Goal: Task Accomplishment & Management: Manage account settings

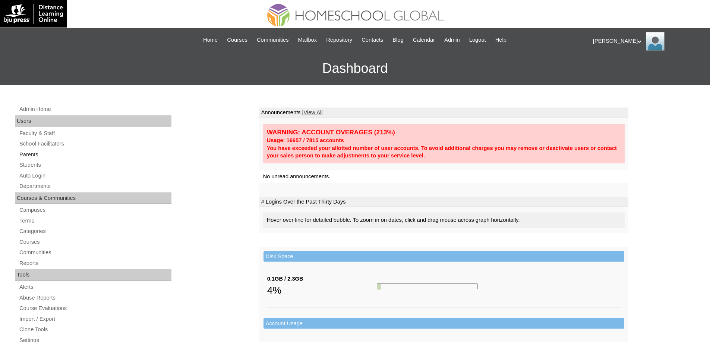
click at [45, 153] on link "Parents" at bounding box center [95, 154] width 153 height 9
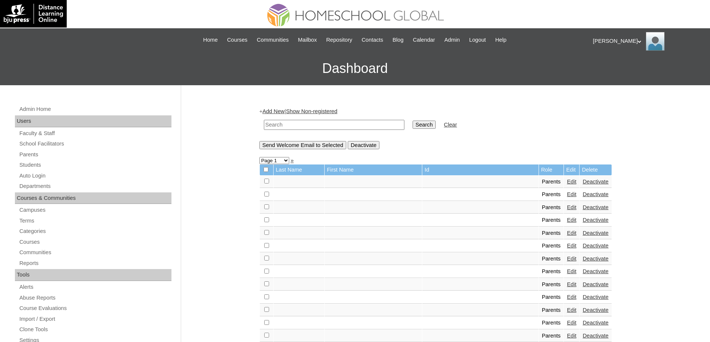
click at [323, 132] on td at bounding box center [334, 125] width 148 height 18
drag, startPoint x: 333, startPoint y: 121, endPoint x: 380, endPoint y: 124, distance: 47.4
click at [333, 121] on input "text" at bounding box center [334, 125] width 140 height 10
paste input "MHS0990-TECHPH2022"
type input "MHS0990-TECHPH2022"
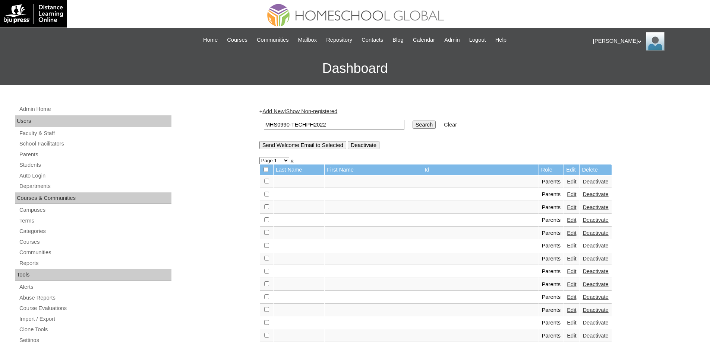
click at [424, 122] on input "Search" at bounding box center [423, 125] width 23 height 8
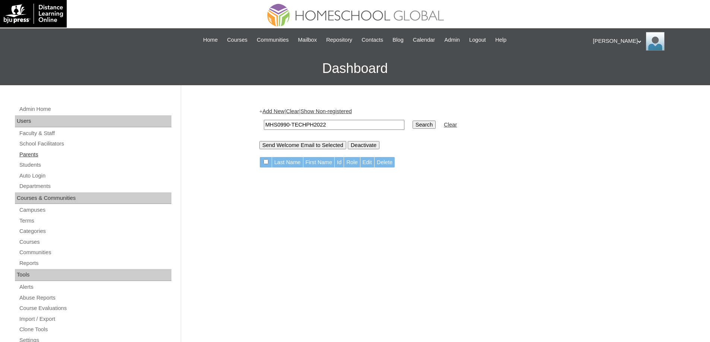
click at [48, 151] on link "Parents" at bounding box center [95, 154] width 153 height 9
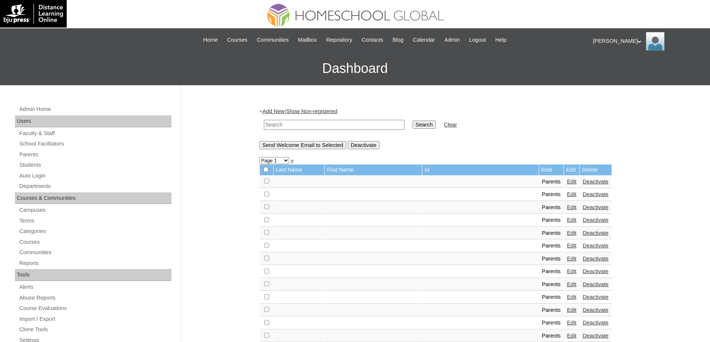
drag, startPoint x: 0, startPoint y: 0, endPoint x: 427, endPoint y: 129, distance: 445.9
click at [343, 126] on input "text" at bounding box center [334, 125] width 140 height 10
paste input "MHS0990-TECHPH2022"
type input "MHS0990-TECHPH2022"
click at [436, 127] on input "Search" at bounding box center [423, 125] width 23 height 8
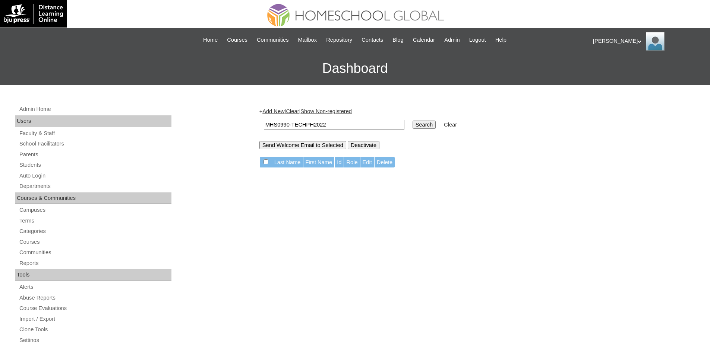
click at [316, 123] on input "MHS0990-TECHPH2022" at bounding box center [334, 125] width 140 height 10
drag, startPoint x: 316, startPoint y: 123, endPoint x: 422, endPoint y: 126, distance: 107.0
click at [316, 123] on input "MHS0990-TECHPH2022" at bounding box center [334, 125] width 140 height 10
paste input "P00339"
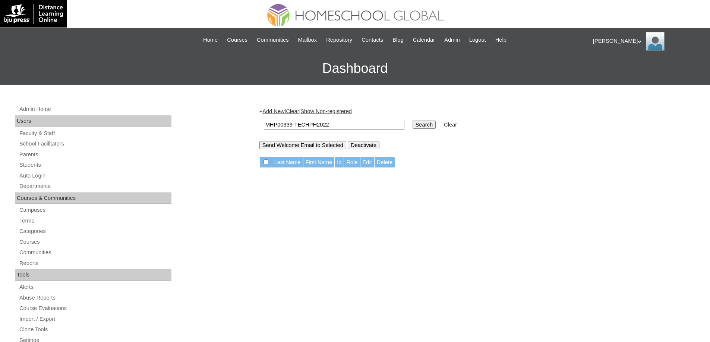
type input "MHP00339-TECHPH2022"
click at [428, 125] on input "Search" at bounding box center [423, 125] width 23 height 8
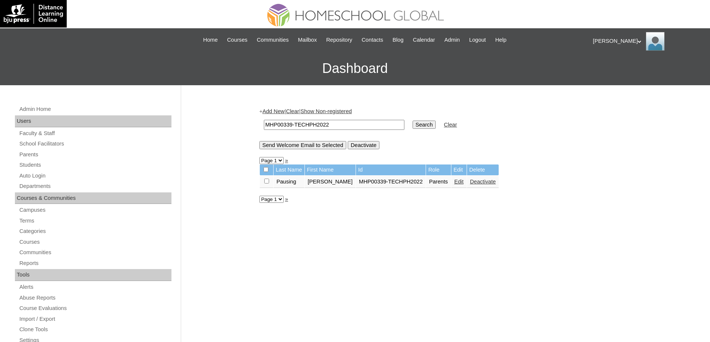
click at [453, 187] on td "Edit" at bounding box center [458, 182] width 15 height 13
click at [455, 183] on link "Edit" at bounding box center [458, 182] width 9 height 6
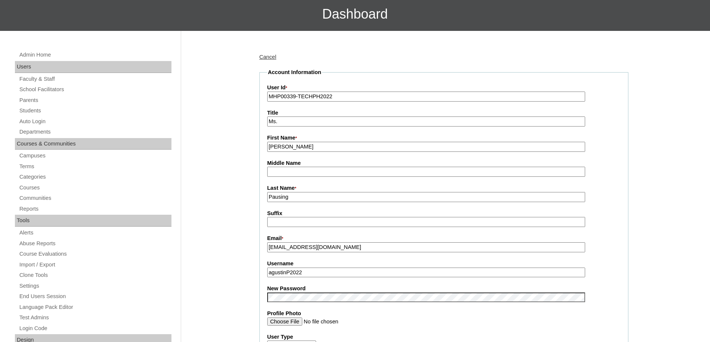
scroll to position [112, 0]
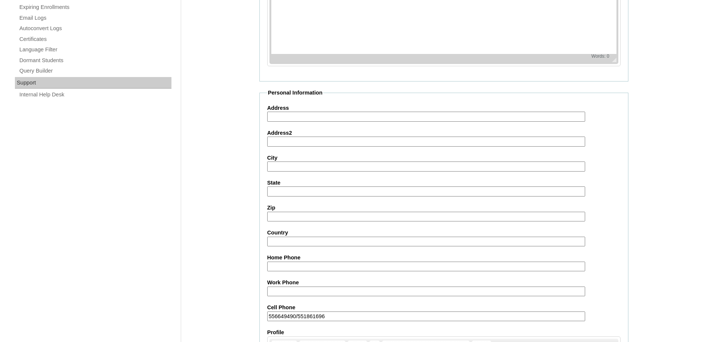
scroll to position [636, 0]
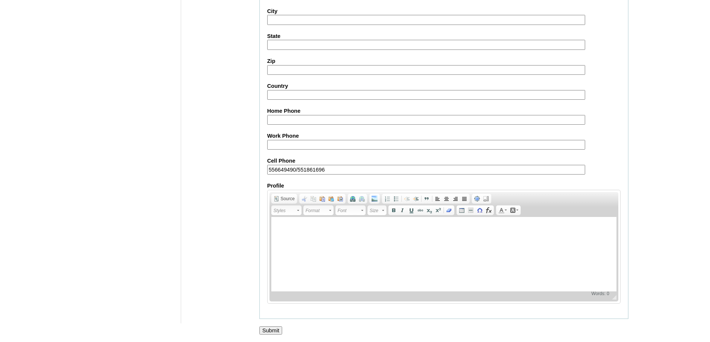
click at [269, 327] on input "Submit" at bounding box center [270, 331] width 23 height 8
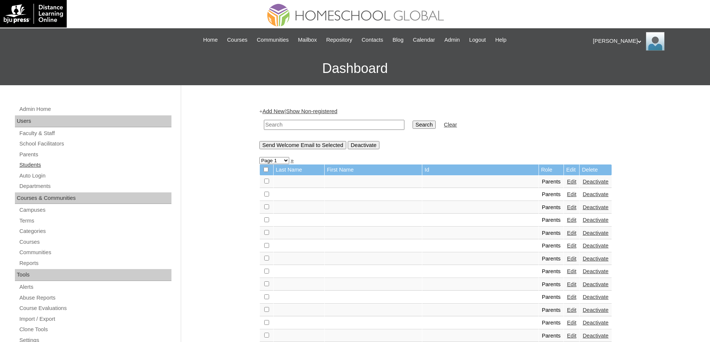
click at [61, 164] on link "Students" at bounding box center [95, 165] width 153 height 9
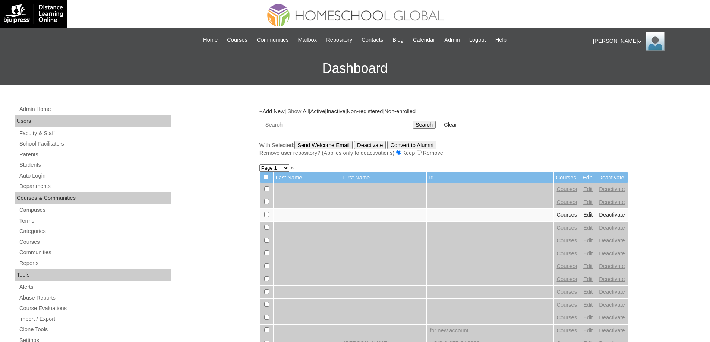
drag, startPoint x: 0, startPoint y: 0, endPoint x: 360, endPoint y: 125, distance: 381.0
click at [330, 124] on input "text" at bounding box center [334, 125] width 140 height 10
type input "MHS0990-TECHPH2022"
click at [434, 125] on input "Search" at bounding box center [423, 125] width 23 height 8
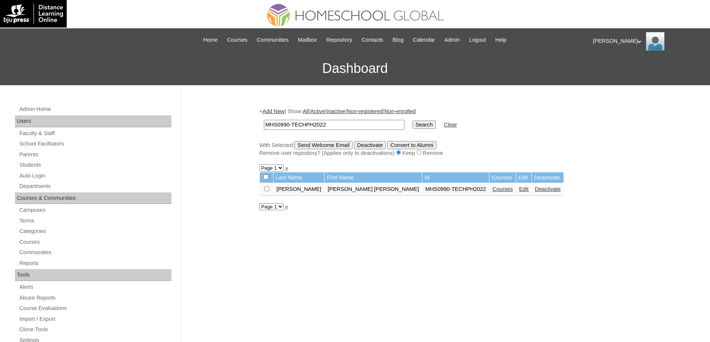
click at [519, 190] on link "Edit" at bounding box center [523, 189] width 9 height 6
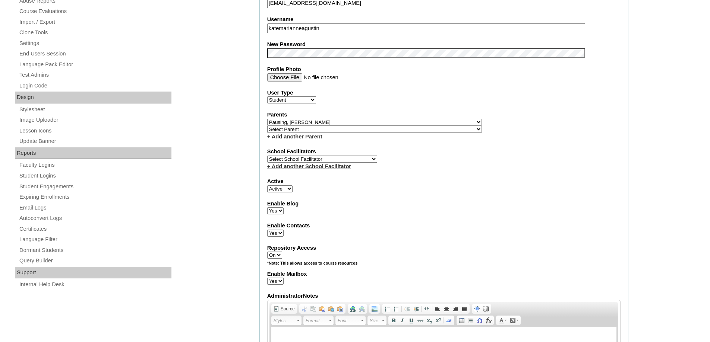
scroll to position [298, 0]
click at [291, 60] on fieldset "Account Information User Id MHS0990-TECHPH2022 Title First Name Kate Marianne M…" at bounding box center [443, 127] width 369 height 604
click at [236, 72] on div "Admin Home Users Faculty & Staff School Facilitators Parents Students Auto Logi…" at bounding box center [355, 307] width 710 height 1041
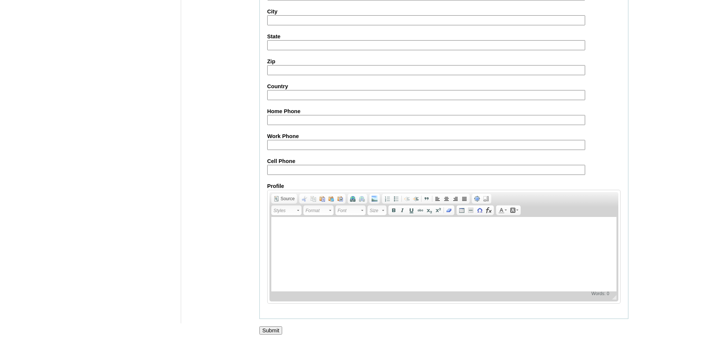
scroll to position [793, 0]
click at [277, 332] on input "Submit" at bounding box center [270, 330] width 23 height 8
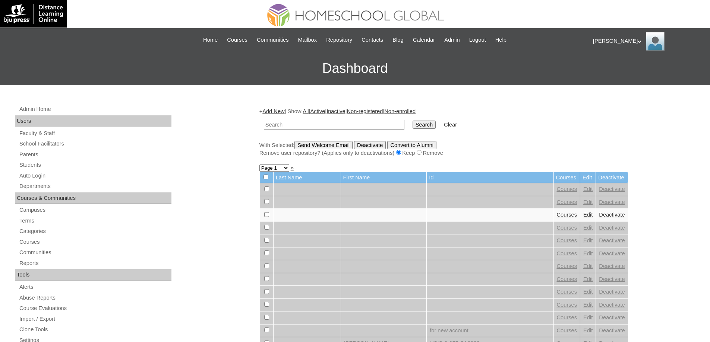
drag, startPoint x: 315, startPoint y: 129, endPoint x: 320, endPoint y: 126, distance: 5.5
click at [315, 129] on input "text" at bounding box center [334, 125] width 140 height 10
type input "MHS0990-TECHPH2022"
click at [426, 123] on input "Search" at bounding box center [423, 125] width 23 height 8
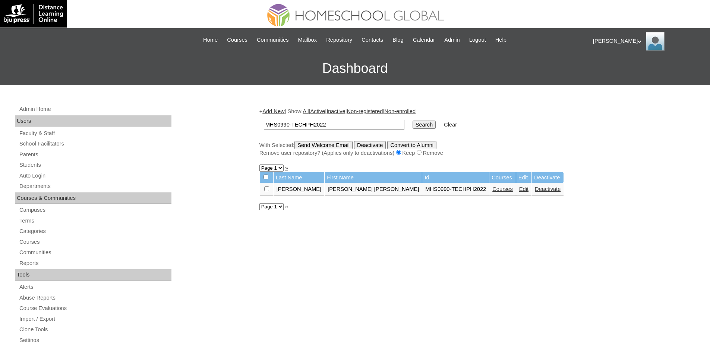
click at [492, 192] on link "Courses" at bounding box center [502, 189] width 20 height 6
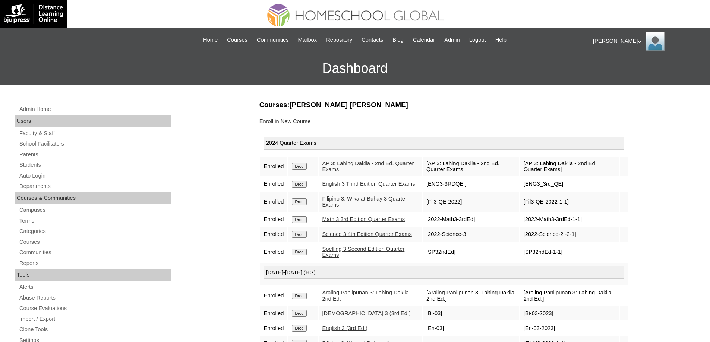
click at [306, 166] on input "Drop" at bounding box center [299, 166] width 15 height 7
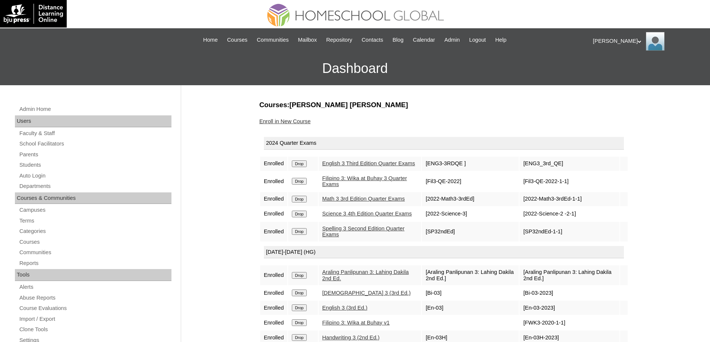
click at [303, 167] on input "Drop" at bounding box center [299, 164] width 15 height 7
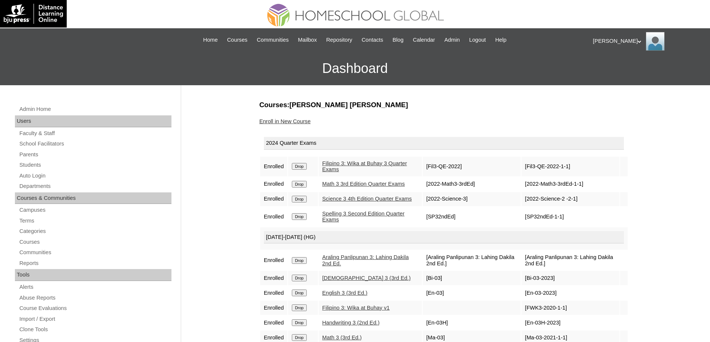
click at [306, 168] on input "Drop" at bounding box center [299, 166] width 15 height 7
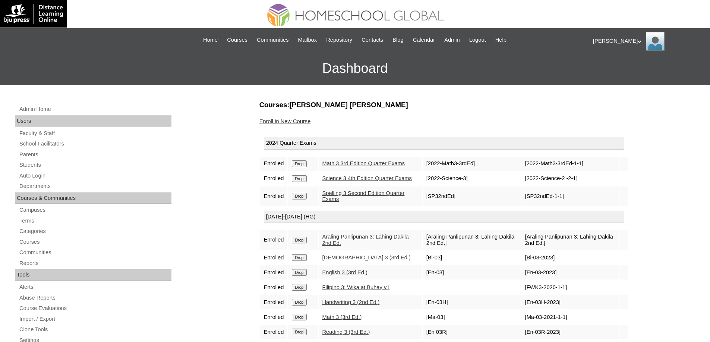
click at [306, 164] on input "Drop" at bounding box center [299, 164] width 15 height 7
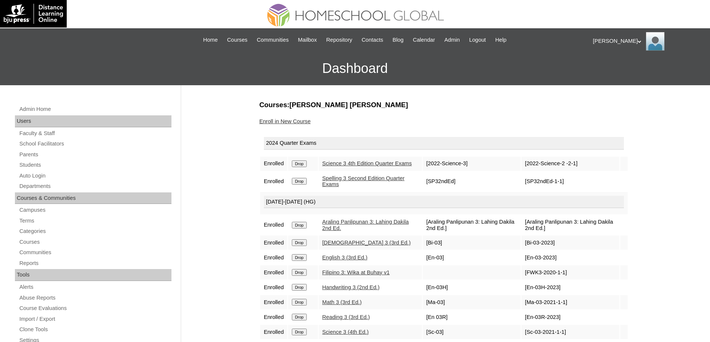
click at [299, 167] on input "Drop" at bounding box center [299, 164] width 15 height 7
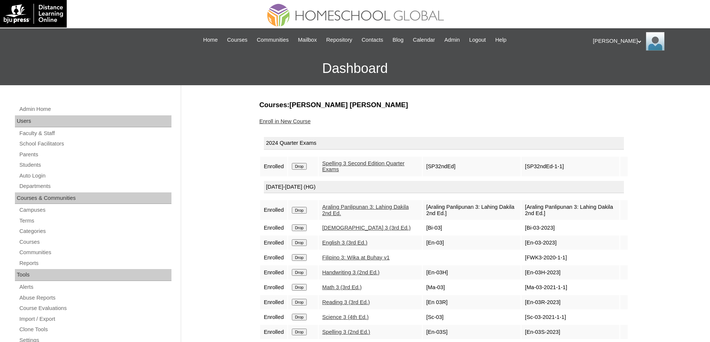
click at [306, 170] on input "Drop" at bounding box center [299, 166] width 15 height 7
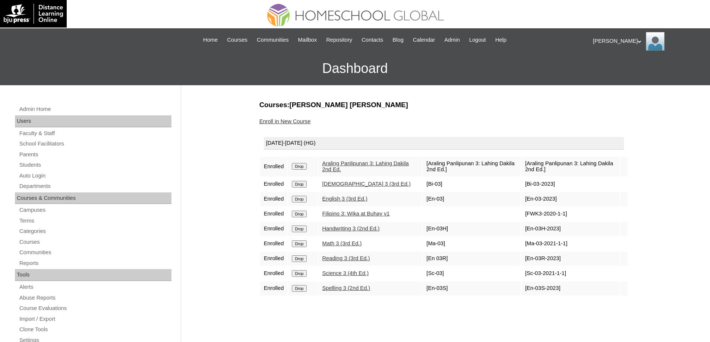
click at [301, 167] on input "Drop" at bounding box center [299, 166] width 15 height 7
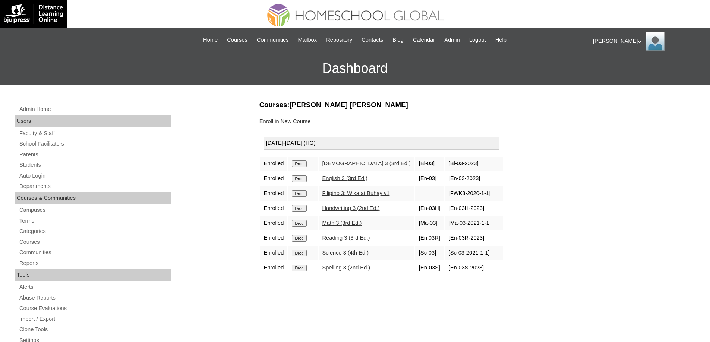
click at [304, 162] on input "Drop" at bounding box center [299, 164] width 15 height 7
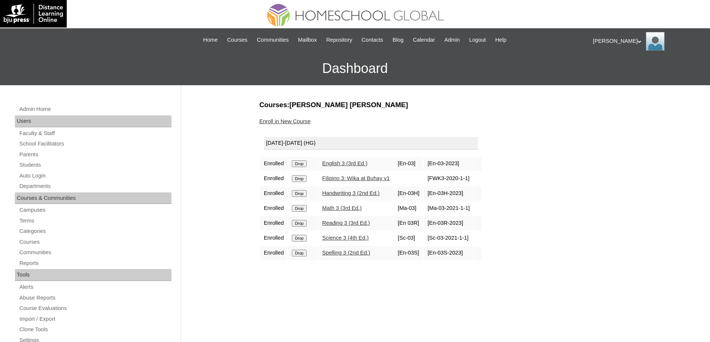
click at [306, 164] on input "Drop" at bounding box center [299, 164] width 15 height 7
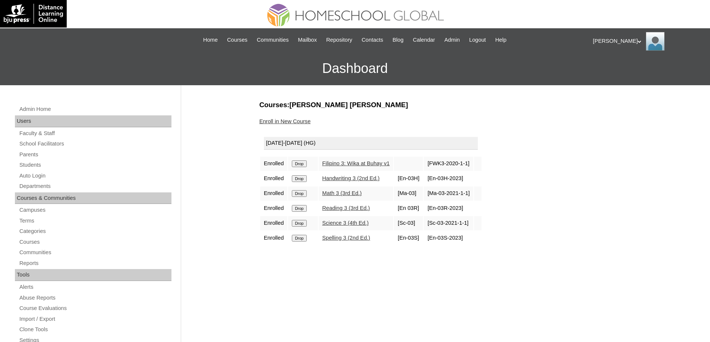
drag, startPoint x: 0, startPoint y: 0, endPoint x: 302, endPoint y: 162, distance: 342.9
click at [302, 162] on input "Drop" at bounding box center [299, 164] width 15 height 7
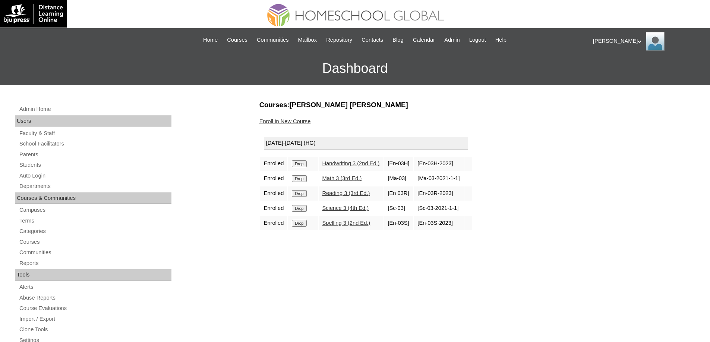
click at [304, 166] on input "Drop" at bounding box center [299, 164] width 15 height 7
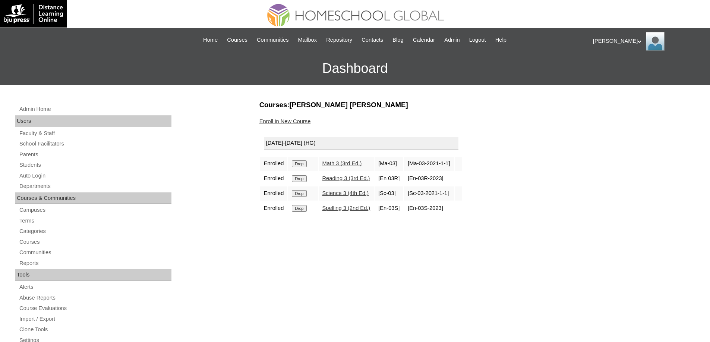
click at [301, 165] on input "Drop" at bounding box center [299, 164] width 15 height 7
click at [303, 166] on input "Drop" at bounding box center [299, 164] width 15 height 7
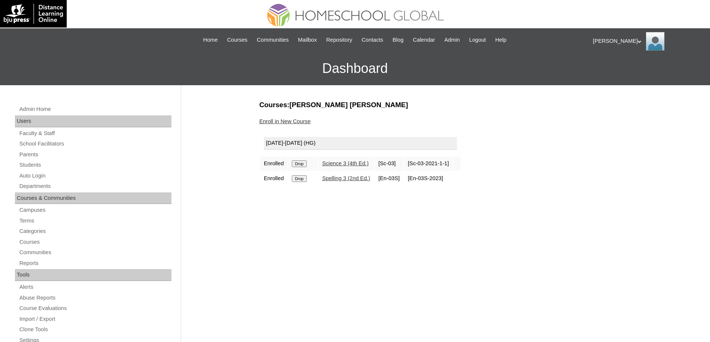
click at [306, 162] on input "Drop" at bounding box center [299, 164] width 15 height 7
click at [304, 156] on table "[DATE]-[DATE] (HG) Enrolled Drop Spelling 3 (2nd Ed.) [En-03S] [En-03S-2023]" at bounding box center [357, 152] width 196 height 39
click at [302, 160] on td "Drop" at bounding box center [302, 164] width 29 height 14
click at [303, 165] on input "Drop" at bounding box center [299, 164] width 15 height 7
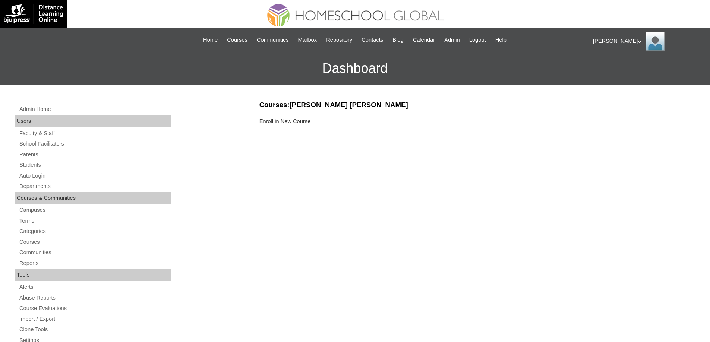
click at [308, 122] on link "Enroll in New Course" at bounding box center [284, 121] width 51 height 6
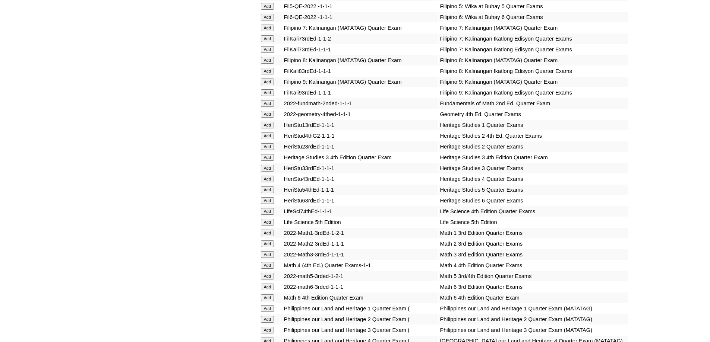
scroll to position [1267, 0]
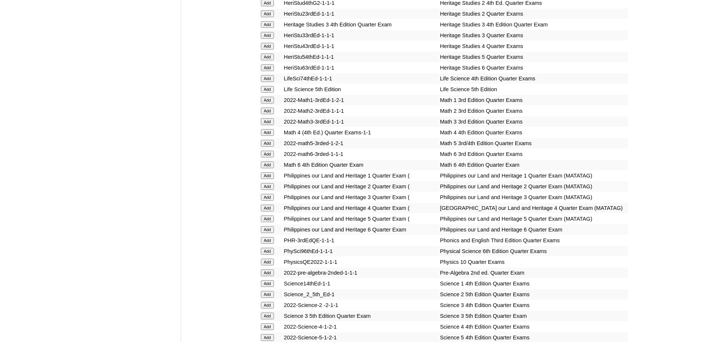
click at [273, 212] on input "Add" at bounding box center [267, 208] width 13 height 7
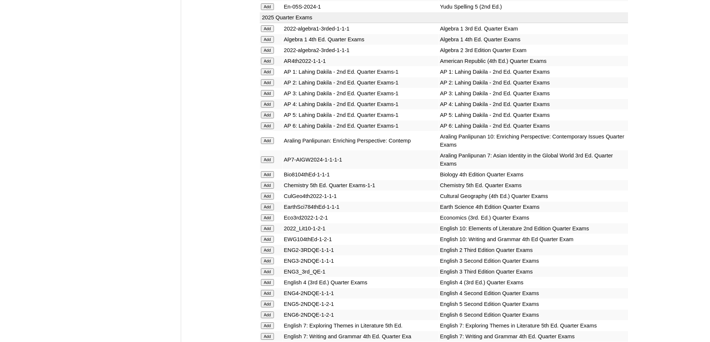
scroll to position [633, 0]
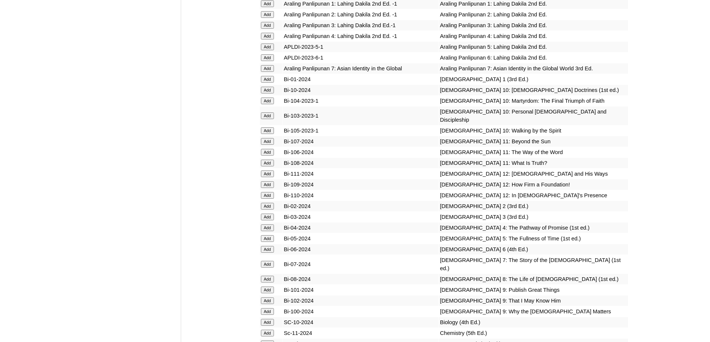
scroll to position [1909, 0]
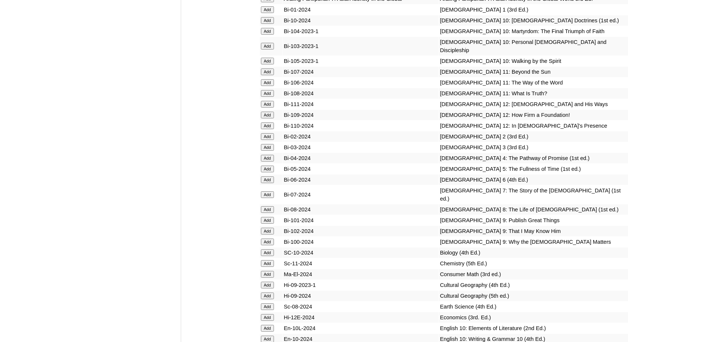
click at [271, 162] on input "Add" at bounding box center [267, 158] width 13 height 7
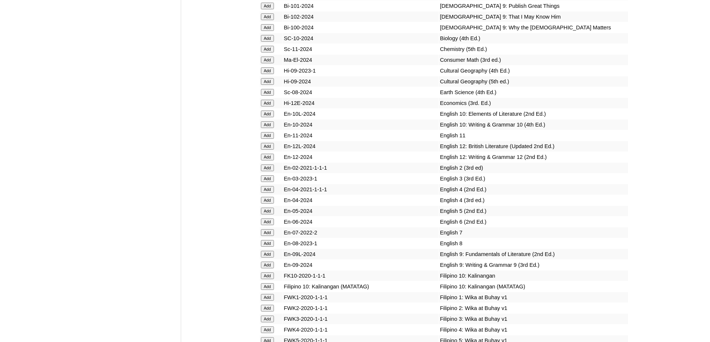
scroll to position [2170, 0]
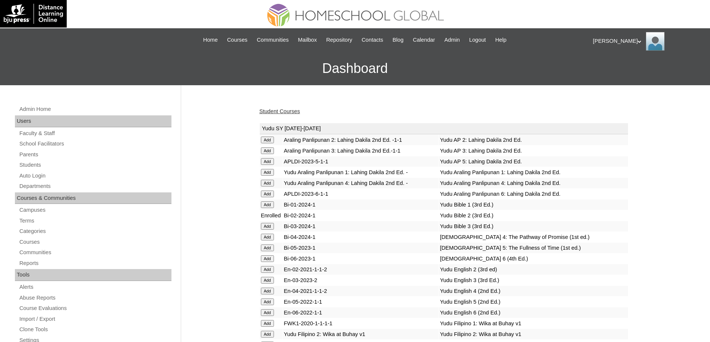
click at [291, 110] on link "Student Courses" at bounding box center [279, 111] width 41 height 6
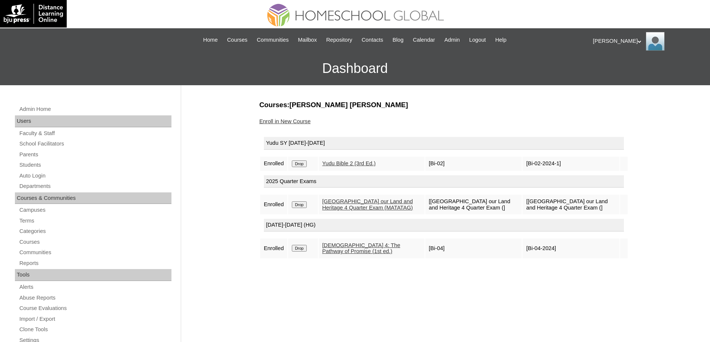
click at [305, 163] on input "Drop" at bounding box center [299, 164] width 15 height 7
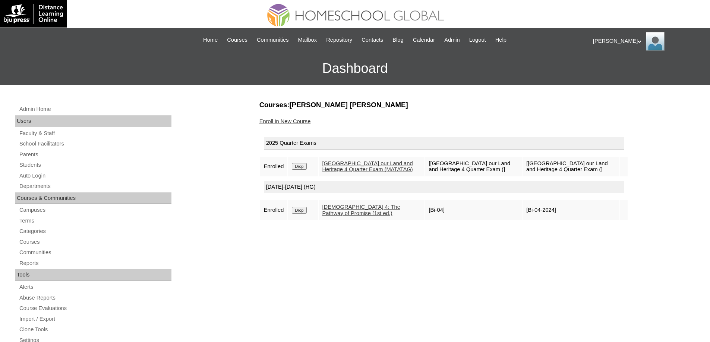
click at [304, 123] on link "Enroll in New Course" at bounding box center [284, 121] width 51 height 6
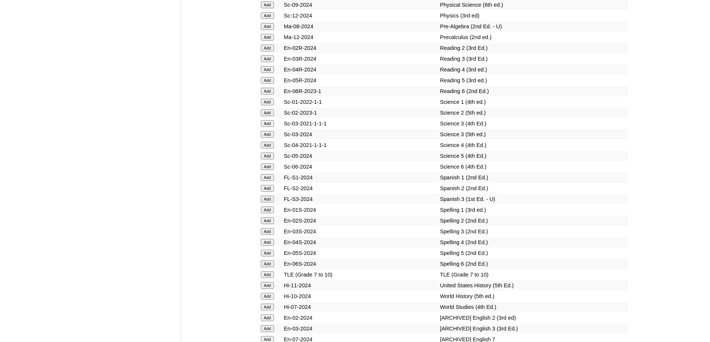
scroll to position [3109, 0]
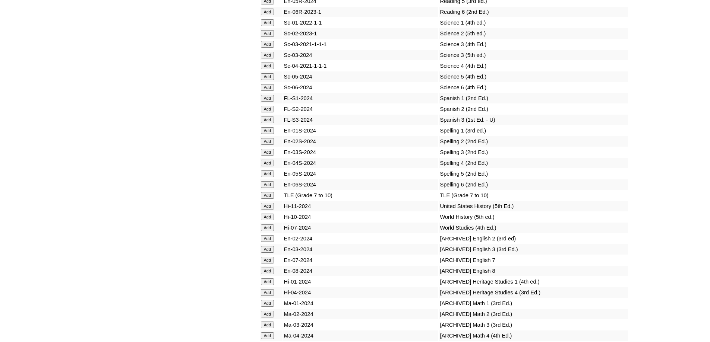
click at [268, 167] on input "Add" at bounding box center [267, 163] width 13 height 7
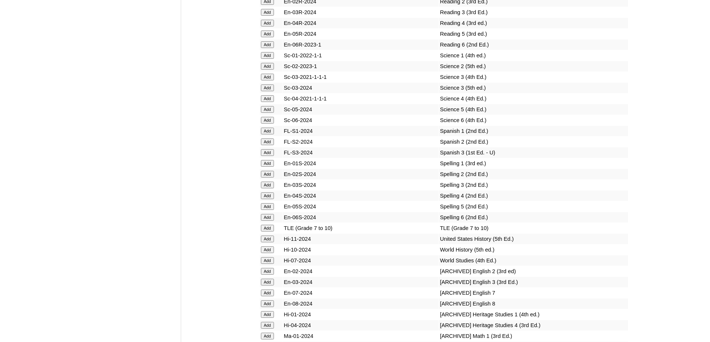
scroll to position [3072, 0]
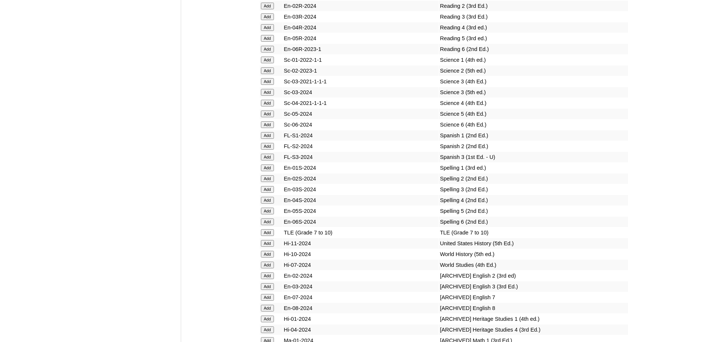
click at [275, 30] on form "Add" at bounding box center [271, 27] width 20 height 6
click at [268, 31] on input "Add" at bounding box center [267, 27] width 13 height 7
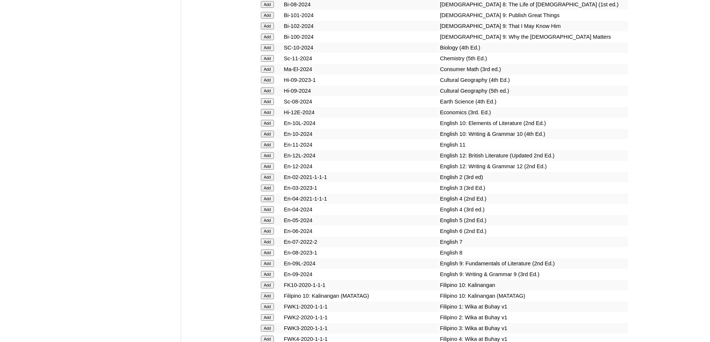
scroll to position [2224, 0]
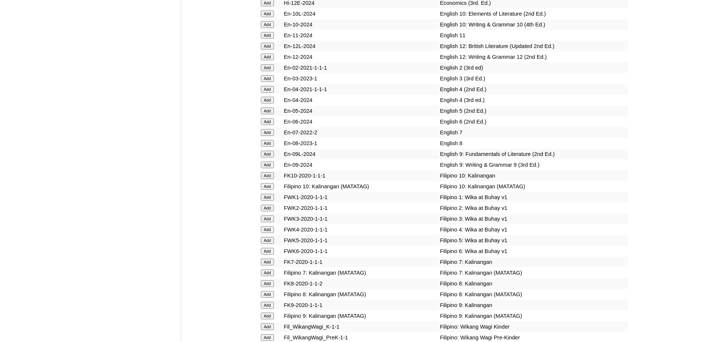
click at [266, 104] on input "Add" at bounding box center [267, 100] width 13 height 7
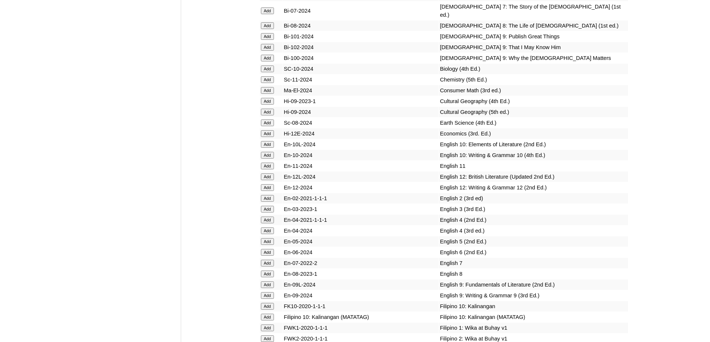
scroll to position [2336, 0]
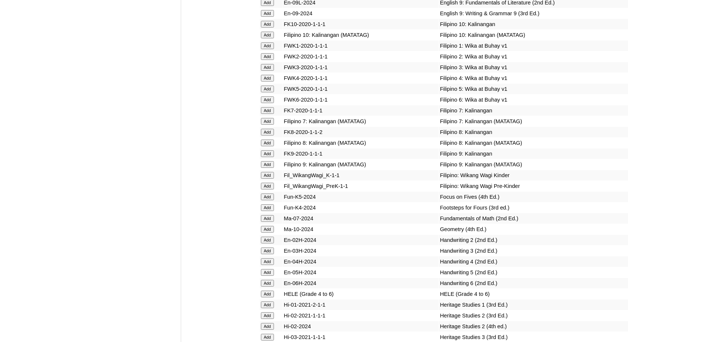
scroll to position [2356, 0]
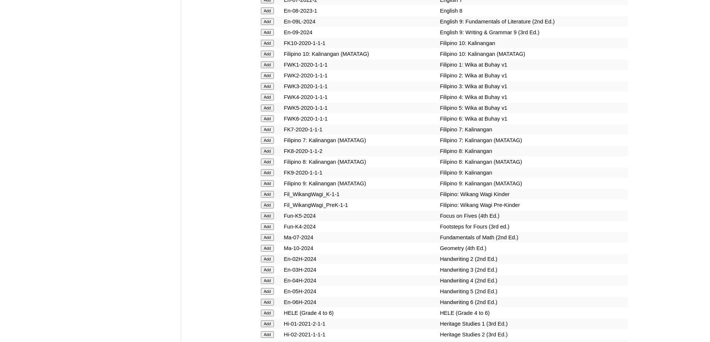
click at [267, 101] on input "Add" at bounding box center [267, 97] width 13 height 7
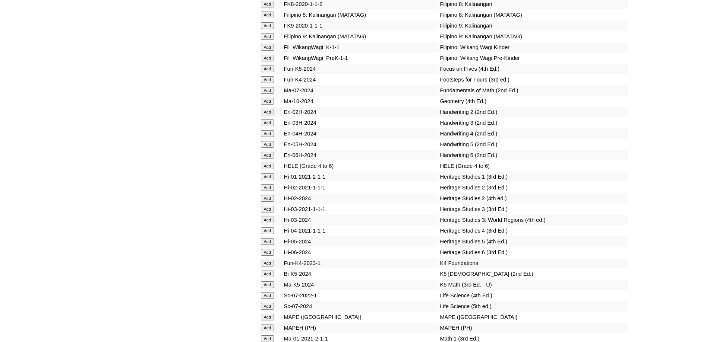
scroll to position [2543, 0]
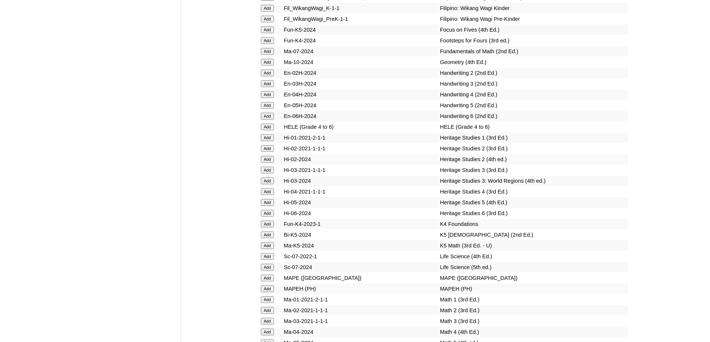
click at [269, 130] on input "Add" at bounding box center [267, 127] width 13 height 7
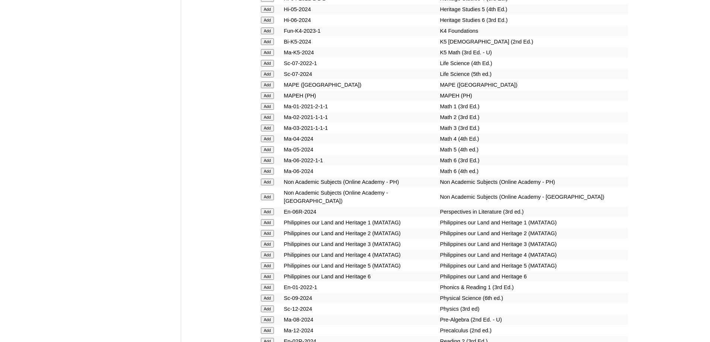
scroll to position [2737, 0]
click at [263, 98] on input "Add" at bounding box center [267, 94] width 13 height 7
click at [267, 98] on input "Add" at bounding box center [267, 94] width 13 height 7
click at [268, 141] on input "Add" at bounding box center [267, 137] width 13 height 7
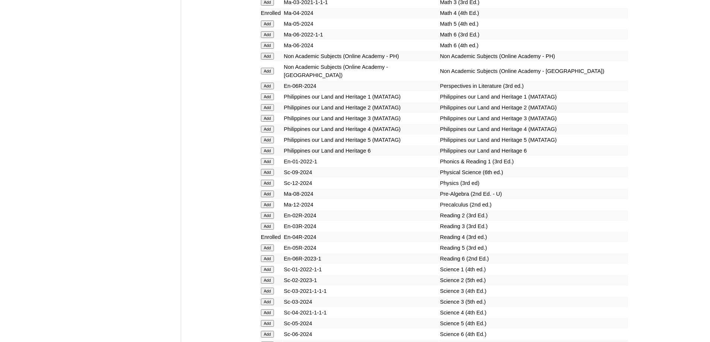
scroll to position [2879, 0]
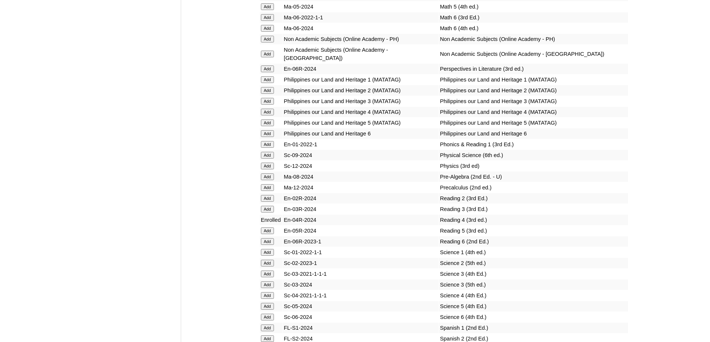
click at [266, 115] on input "Add" at bounding box center [267, 112] width 13 height 7
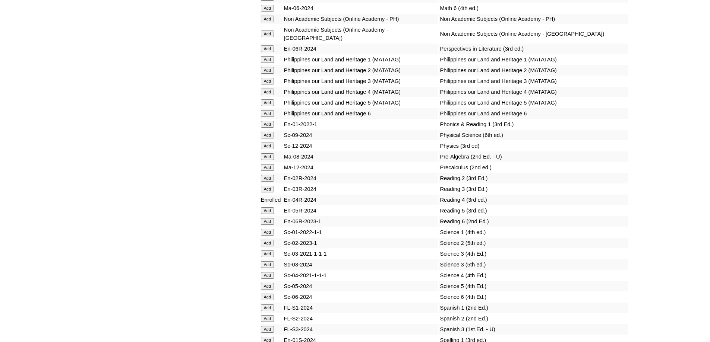
scroll to position [2991, 0]
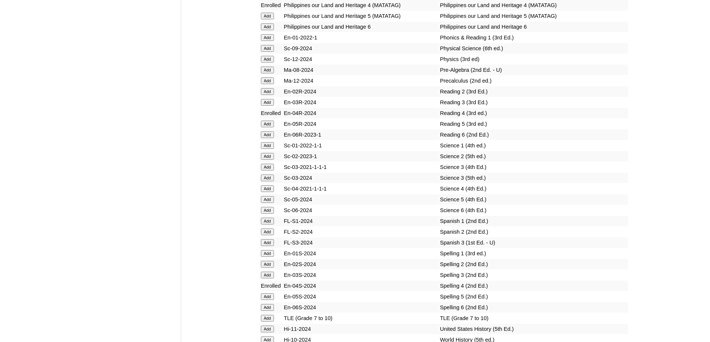
scroll to position [3022, 0]
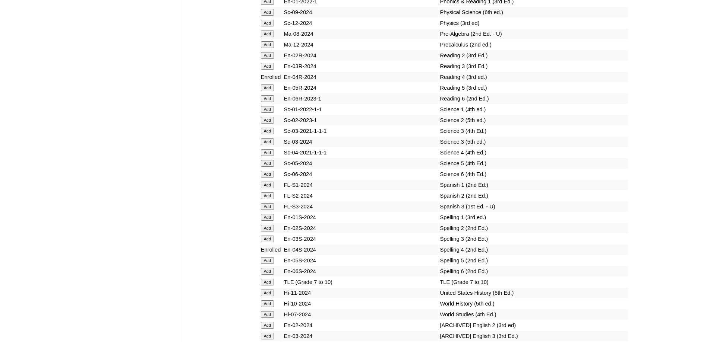
click at [267, 156] on input "Add" at bounding box center [267, 152] width 13 height 7
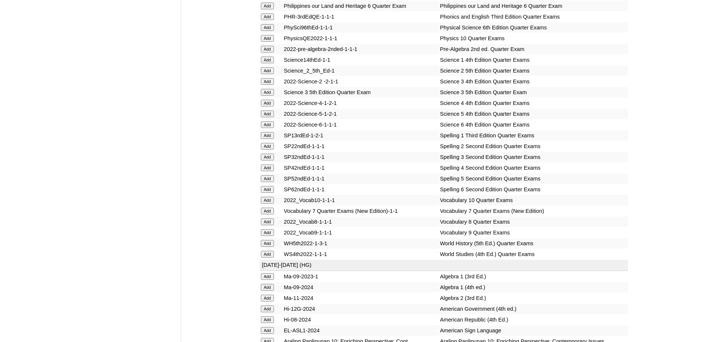
scroll to position [1495, 0]
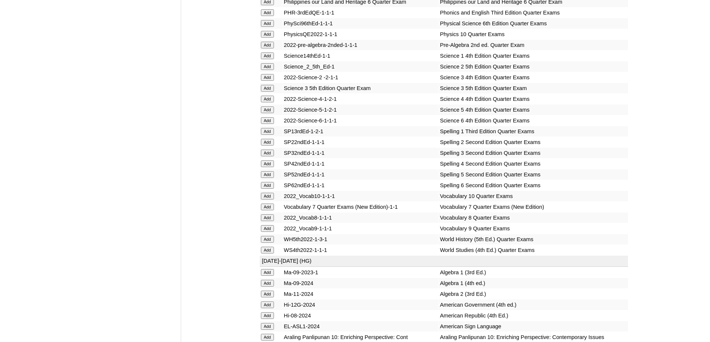
click at [270, 167] on input "Add" at bounding box center [267, 164] width 13 height 7
click at [272, 102] on input "Add" at bounding box center [267, 99] width 13 height 7
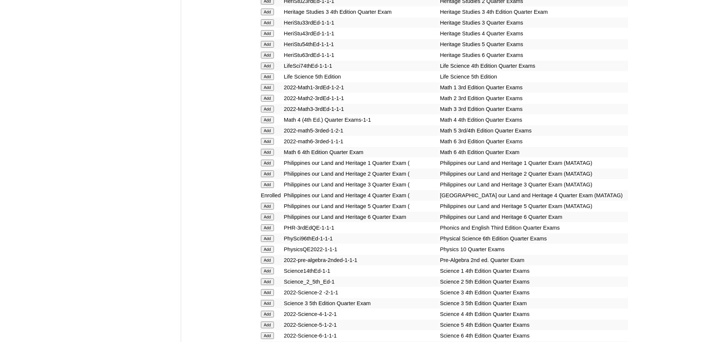
scroll to position [1271, 0]
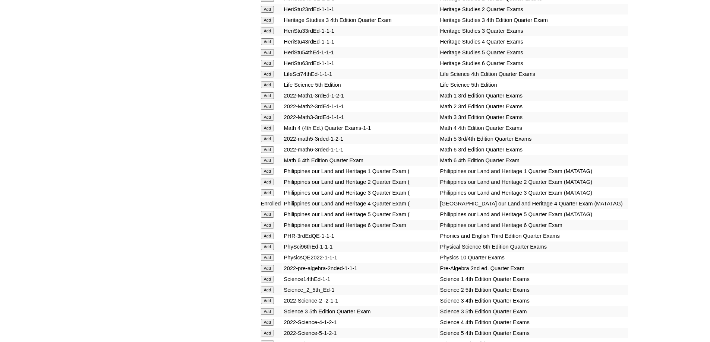
click at [268, 132] on input "Add" at bounding box center [267, 128] width 13 height 7
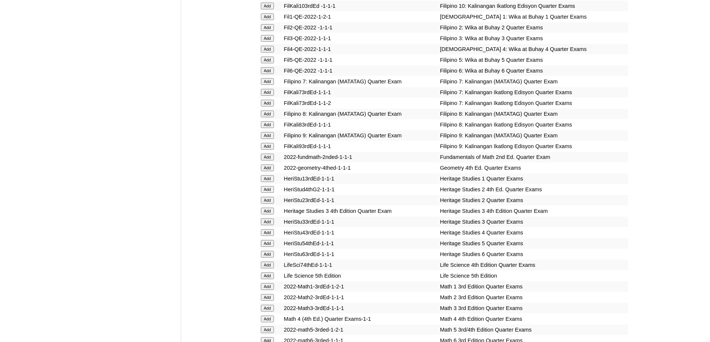
scroll to position [1048, 0]
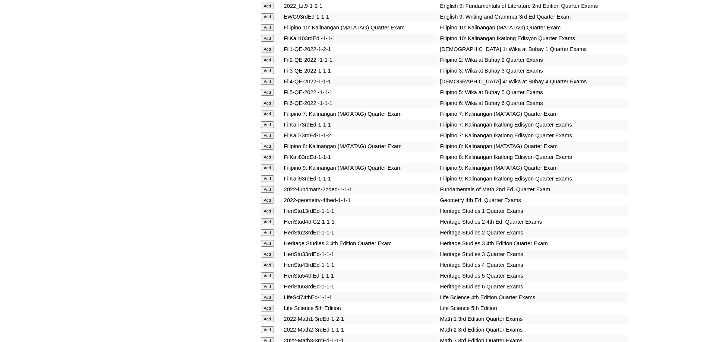
click at [269, 85] on input "Add" at bounding box center [267, 81] width 13 height 7
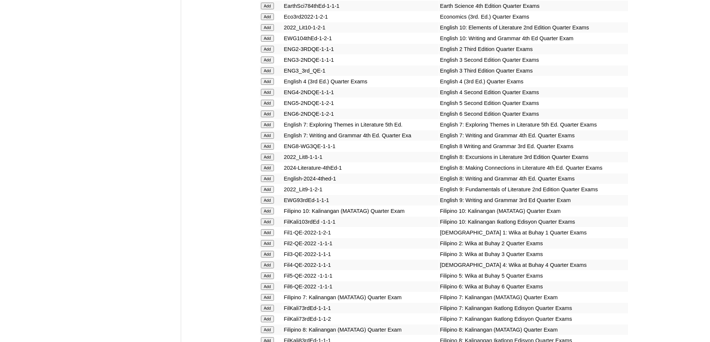
scroll to position [861, 0]
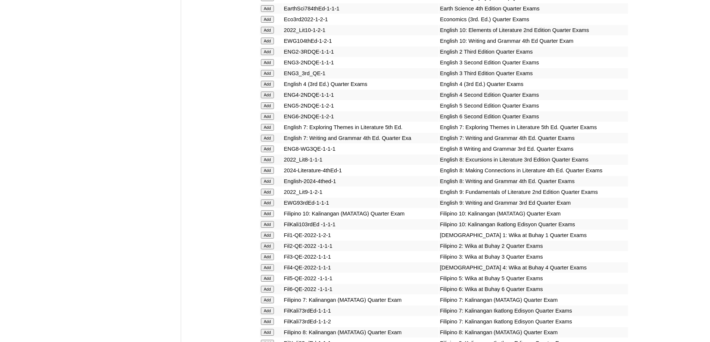
click at [262, 88] on input "Add" at bounding box center [267, 84] width 13 height 7
click at [267, 88] on input "Add" at bounding box center [267, 84] width 13 height 7
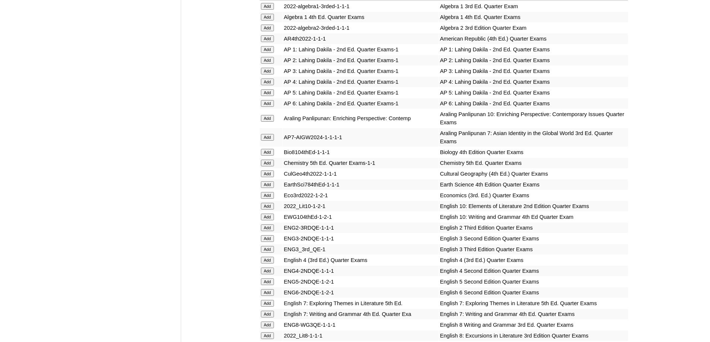
scroll to position [675, 0]
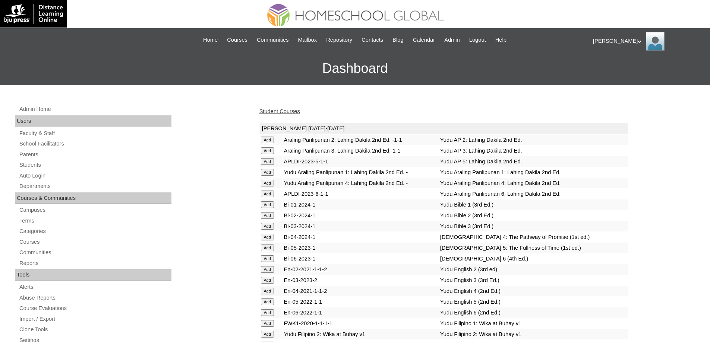
click at [279, 110] on link "Student Courses" at bounding box center [279, 111] width 41 height 6
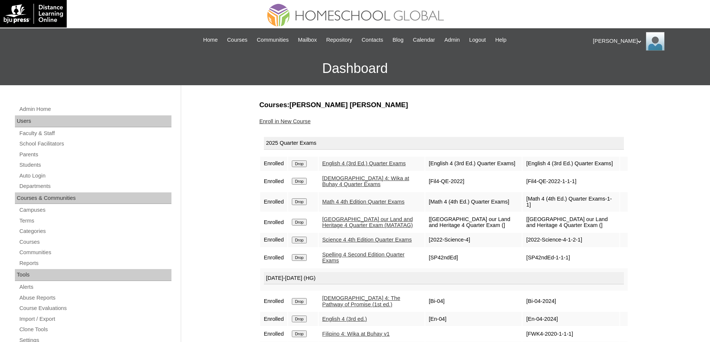
click at [593, 120] on div "Enroll in New Course" at bounding box center [443, 122] width 369 height 8
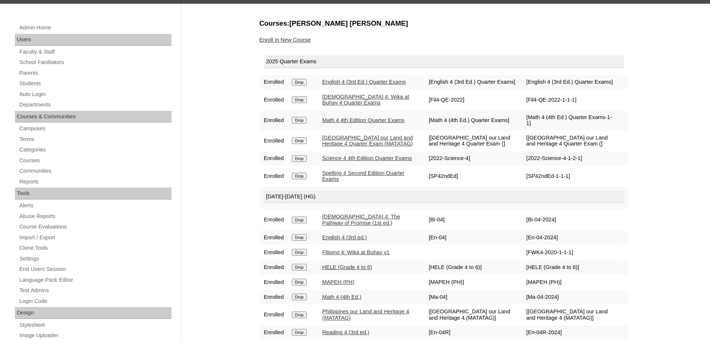
scroll to position [75, 0]
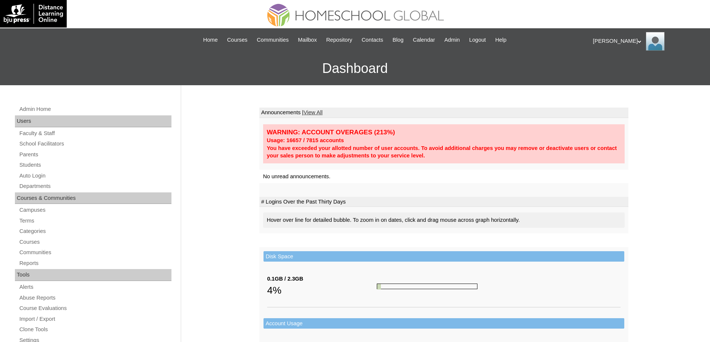
click at [44, 170] on div "Admin Home Users Faculty & Staff School Facilitators Parents Students Auto Logi…" at bounding box center [94, 346] width 166 height 482
click at [44, 171] on link "Auto Login" at bounding box center [95, 175] width 153 height 9
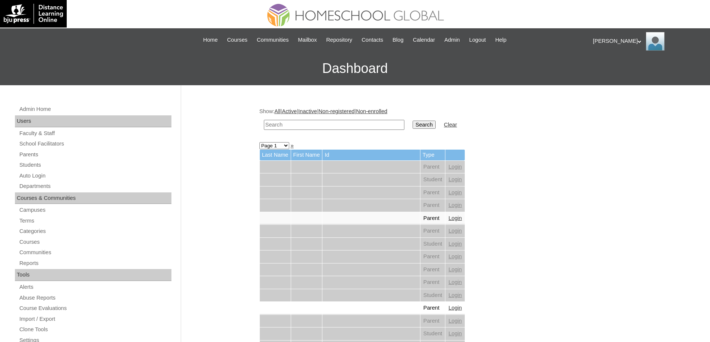
drag, startPoint x: 335, startPoint y: 126, endPoint x: 367, endPoint y: 126, distance: 32.0
click at [336, 126] on input "text" at bounding box center [334, 125] width 140 height 10
paste input "[PERSON_NAME]"
type input "[PERSON_NAME]"
click at [416, 122] on td "Search" at bounding box center [424, 125] width 31 height 18
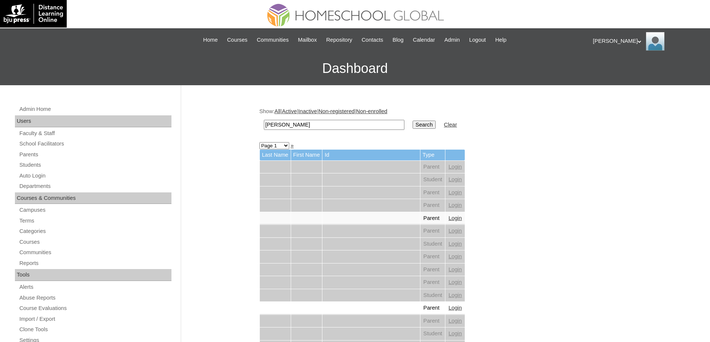
click at [423, 123] on input "Search" at bounding box center [423, 125] width 23 height 8
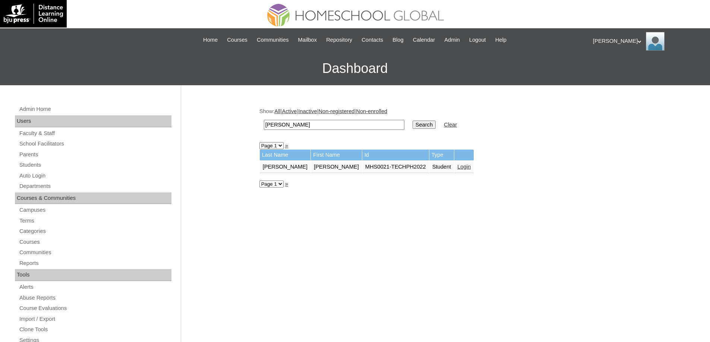
click at [457, 167] on link "Login" at bounding box center [463, 167] width 13 height 6
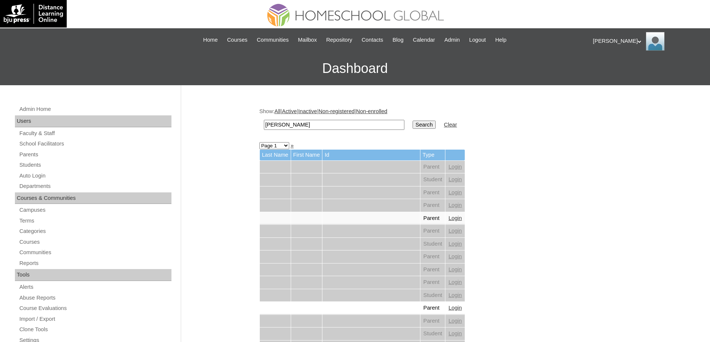
type input "[PERSON_NAME]"
click at [424, 125] on input "Search" at bounding box center [423, 125] width 23 height 8
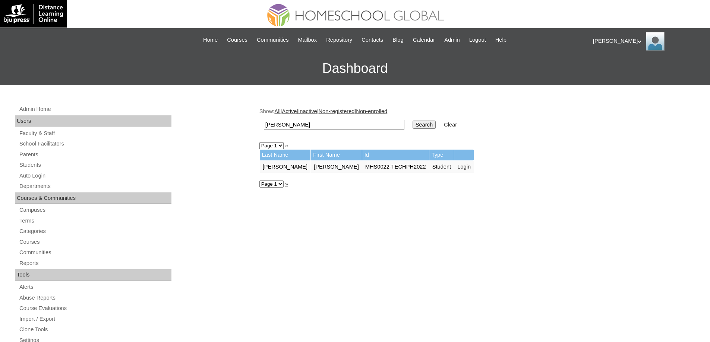
click at [457, 170] on link "Login" at bounding box center [463, 167] width 13 height 6
